Goal: Transaction & Acquisition: Purchase product/service

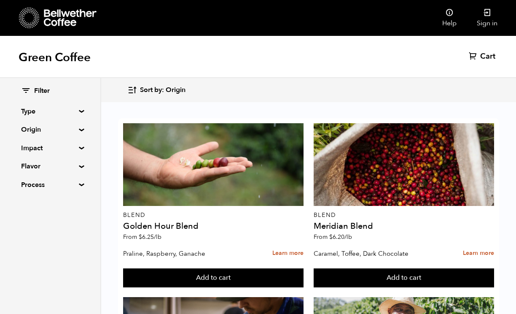
scroll to position [526, 0]
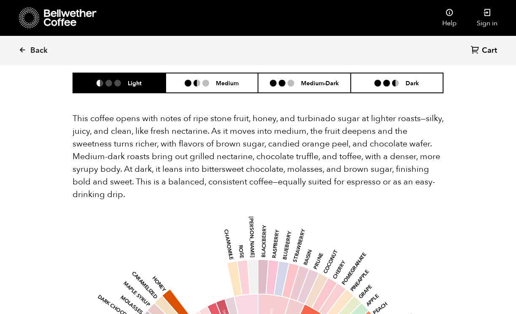
scroll to position [598, 0]
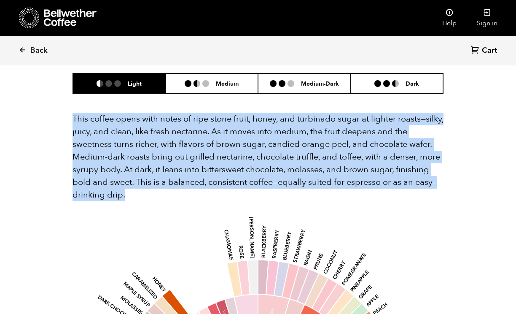
drag, startPoint x: 128, startPoint y: 170, endPoint x: 71, endPoint y: 95, distance: 93.9
click at [71, 95] on section "Flavor Light Medium Medium-Dark Dark This coffee opens with notes of ripe stone…" at bounding box center [257, 317] width 413 height 590
copy p "This coffee opens with notes of ripe stone fruit, honey, and turbinado sugar at…"
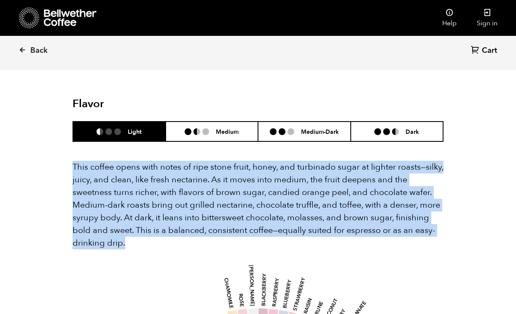
scroll to position [539, 0]
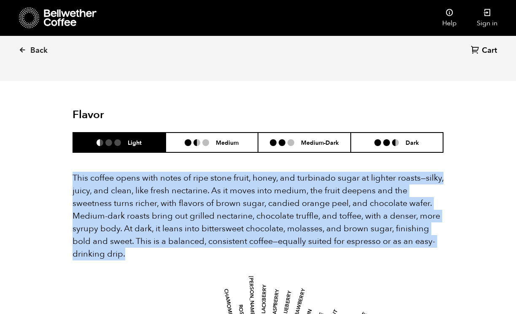
click at [427, 234] on p "This coffee opens with notes of ripe stone fruit, honey, and turbinado sugar at…" at bounding box center [258, 216] width 371 height 89
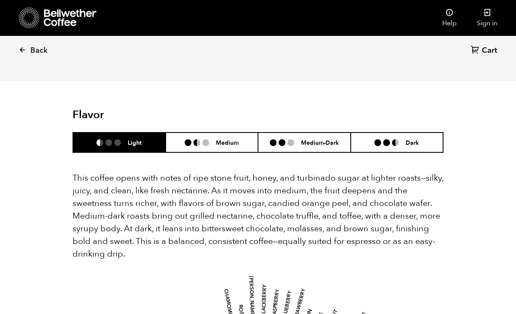
click at [158, 213] on p "This coffee opens with notes of ripe stone fruit, honey, and turbinado sugar at…" at bounding box center [258, 216] width 371 height 89
click at [154, 230] on p "This coffee opens with notes of ripe stone fruit, honey, and turbinado sugar at…" at bounding box center [258, 216] width 371 height 89
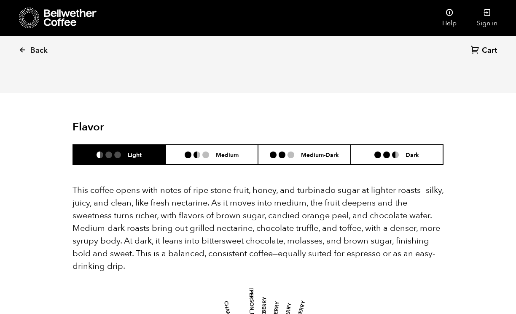
scroll to position [537, 0]
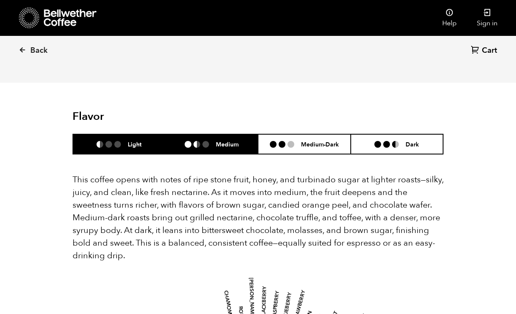
click at [214, 141] on ul at bounding box center [200, 144] width 31 height 7
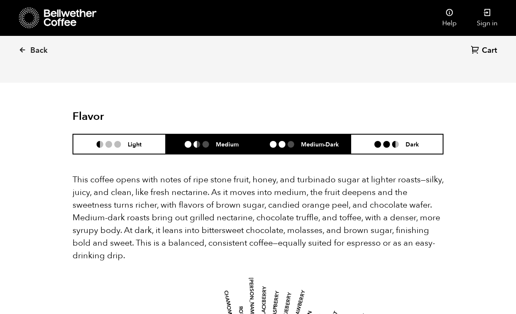
click at [286, 141] on ul at bounding box center [285, 144] width 31 height 7
click at [201, 134] on li "Medium" at bounding box center [212, 144] width 93 height 20
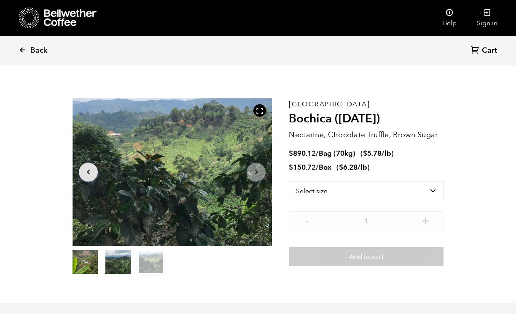
scroll to position [0, 0]
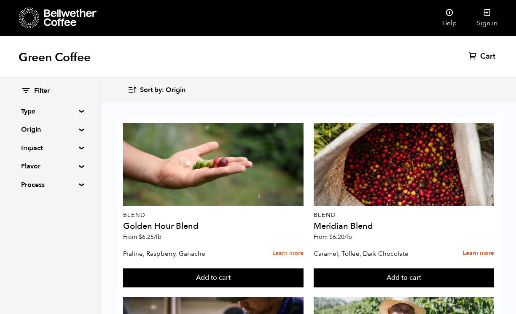
click at [64, 112] on summary "Type" at bounding box center [50, 111] width 58 height 10
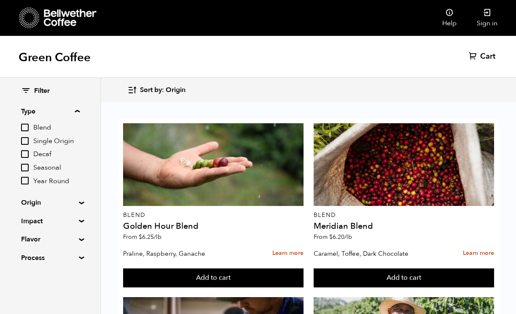
click at [66, 199] on summary "Origin" at bounding box center [50, 202] width 58 height 10
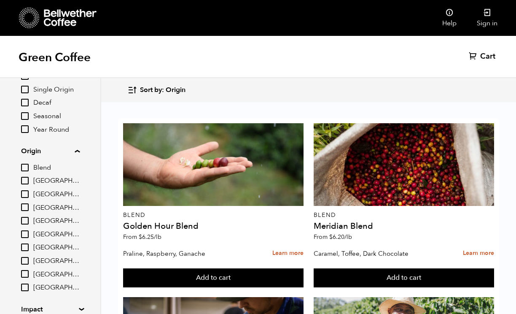
scroll to position [68, 0]
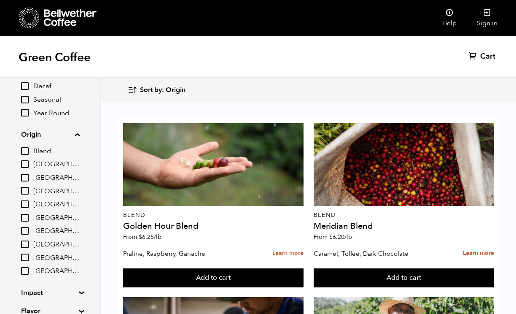
click at [28, 218] on input "[GEOGRAPHIC_DATA]" at bounding box center [25, 218] width 8 height 8
checkbox input "true"
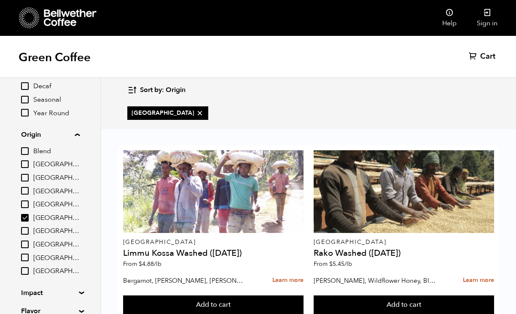
scroll to position [200, 0]
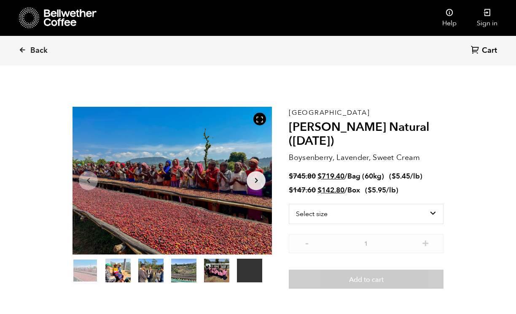
scroll to position [367, 361]
click at [405, 210] on select "Select size Bag (60kg) (132 lbs) Box (24 lbs)" at bounding box center [366, 214] width 155 height 20
select select "bag-3"
click at [289, 204] on select "Select size Bag (60kg) (132 lbs) Box (24 lbs)" at bounding box center [366, 214] width 155 height 20
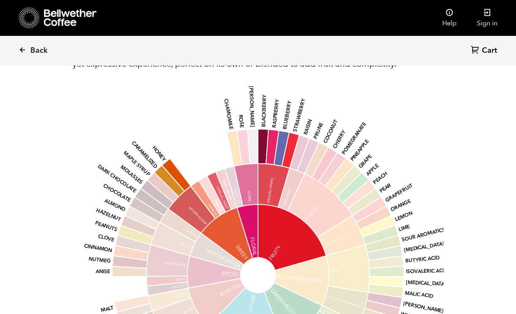
scroll to position [933, 0]
